Goal: Answer question/provide support

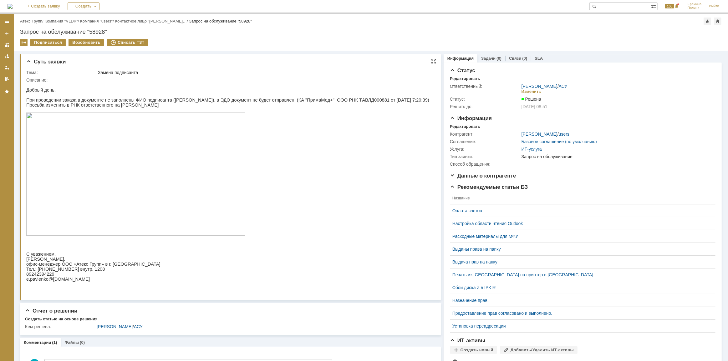
drag, startPoint x: 120, startPoint y: 102, endPoint x: 204, endPoint y: 108, distance: 84.7
click at [189, 106] on div "Добрый день. При проведении заказа в документе не заполнены ФИО подписанта ([PE…" at bounding box center [227, 184] width 403 height 204
